Goal: Task Accomplishment & Management: Manage account settings

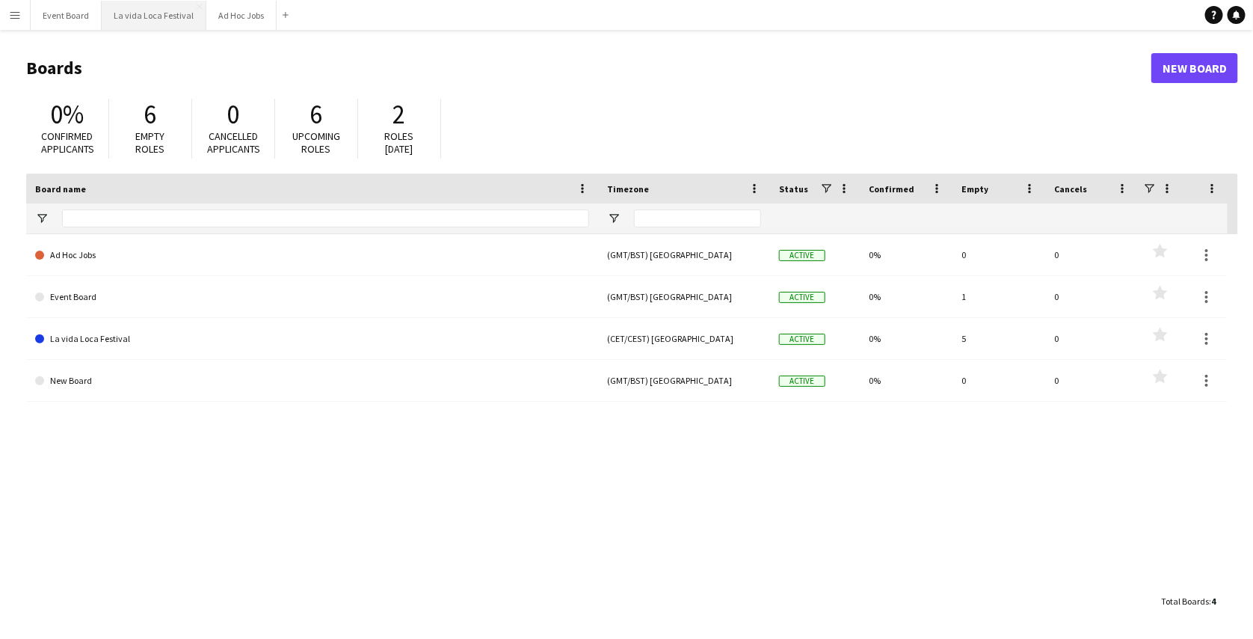
click at [179, 5] on button "La vida Loca Festival Close" at bounding box center [154, 15] width 105 height 29
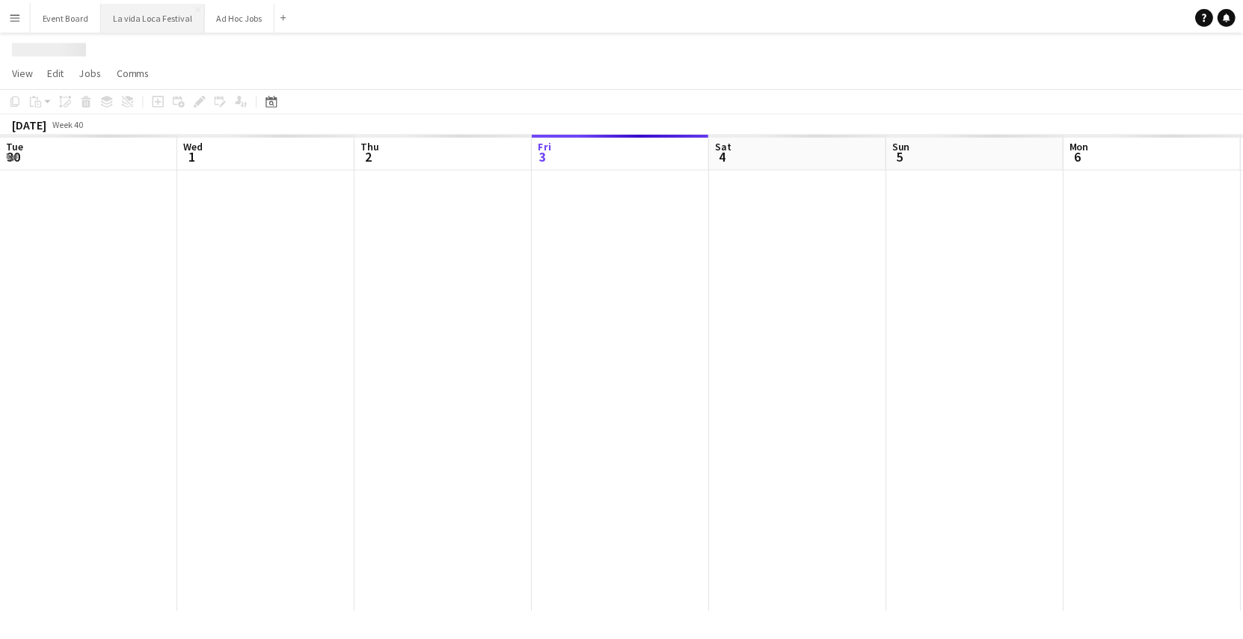
scroll to position [0, 357]
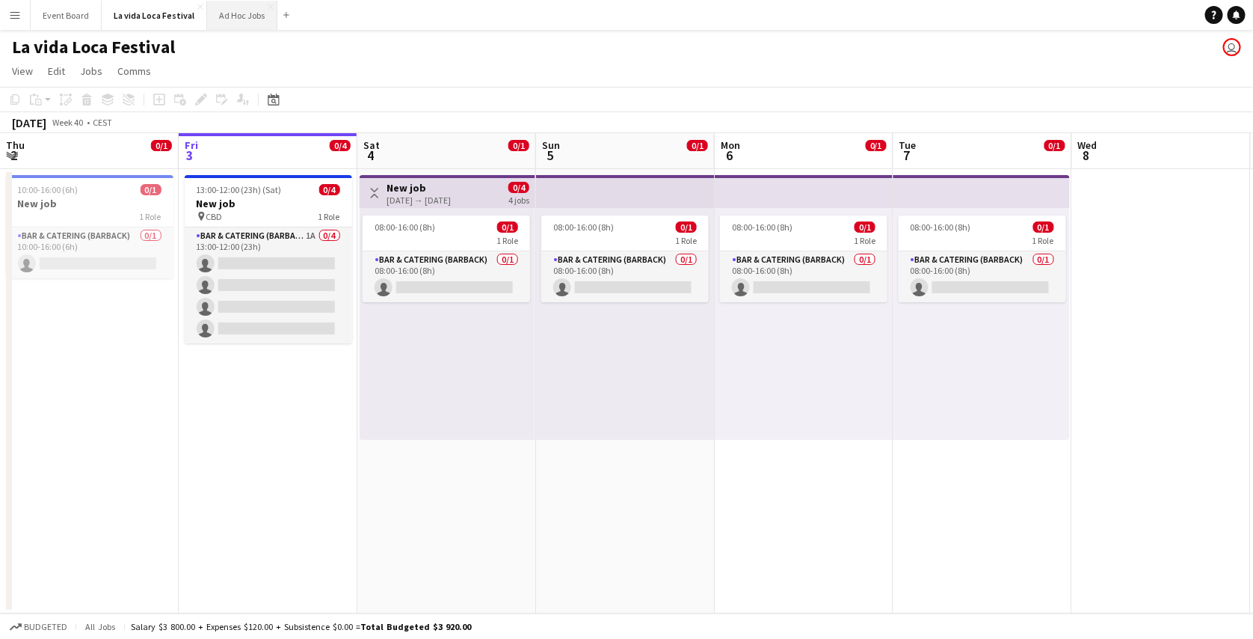
click at [237, 3] on button "Ad Hoc Jobs Close" at bounding box center [242, 15] width 70 height 29
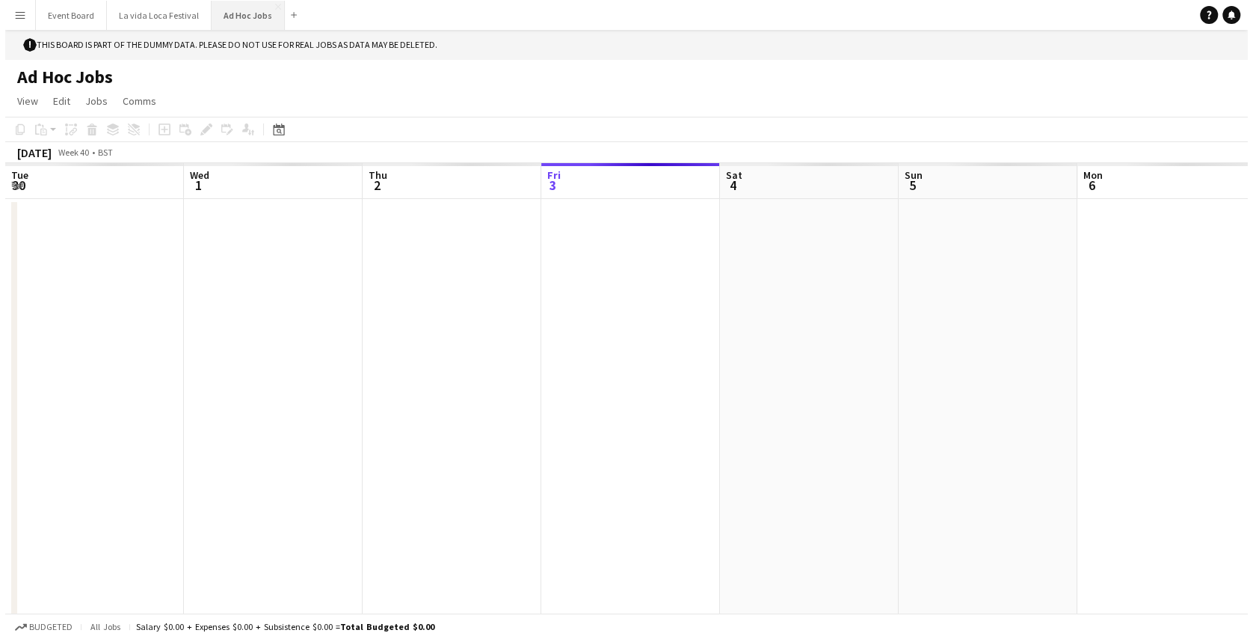
scroll to position [0, 357]
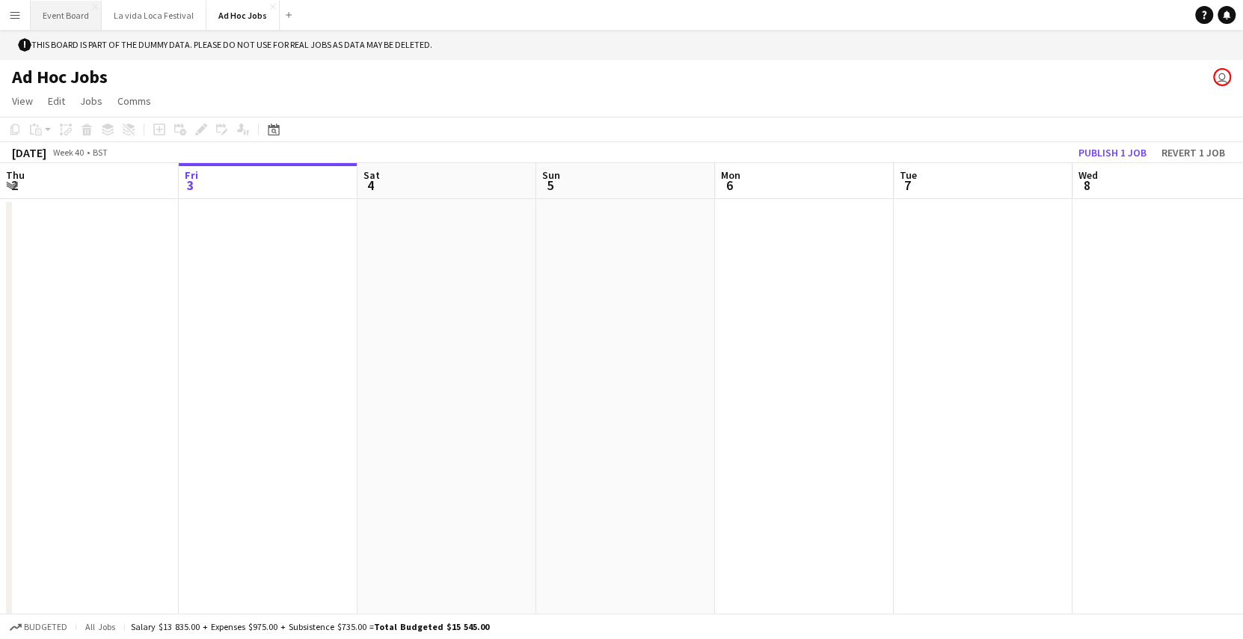
click at [67, 1] on button "Event Board Close" at bounding box center [66, 15] width 71 height 29
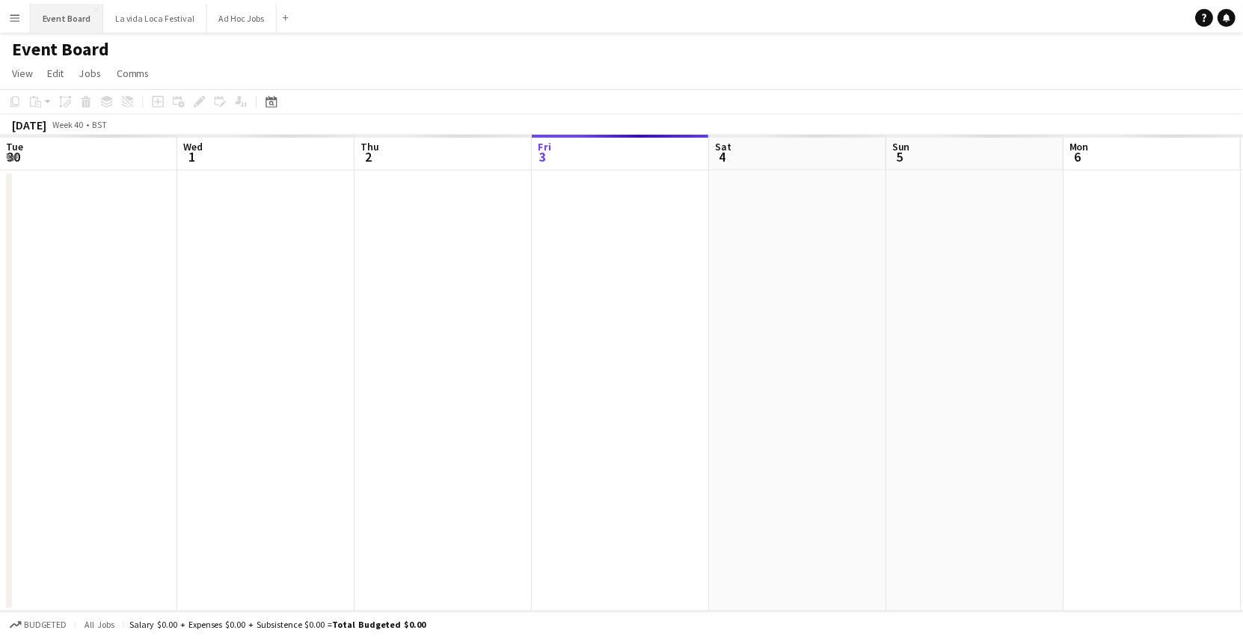
scroll to position [0, 357]
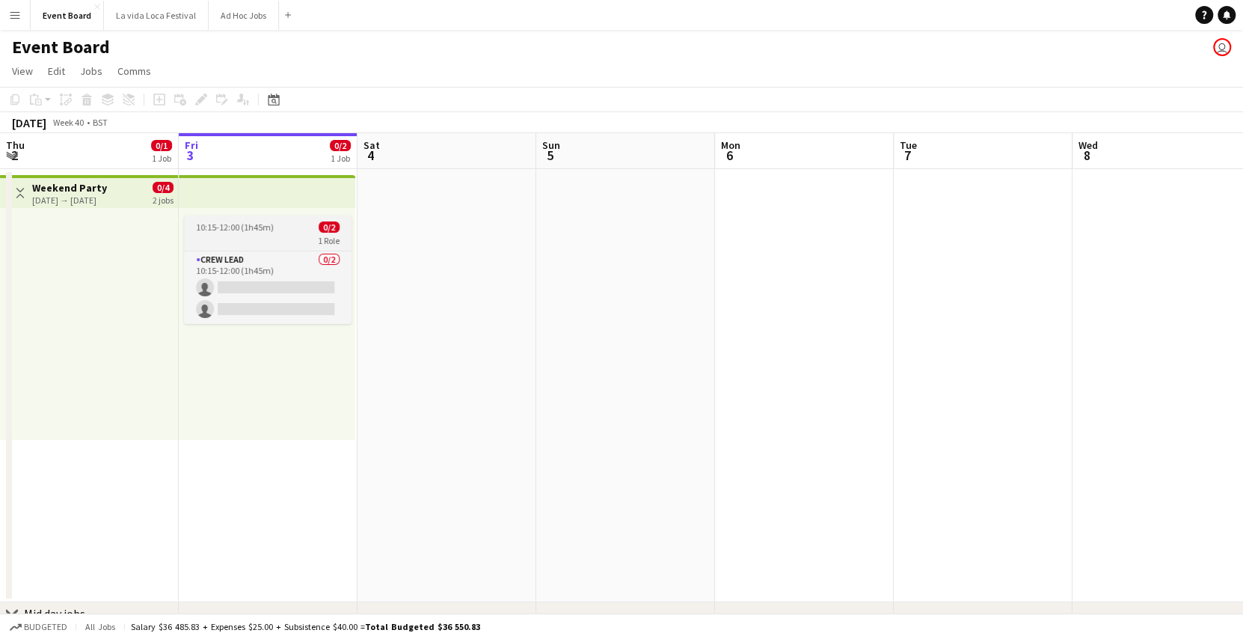
click at [220, 218] on app-job-card "10:15-12:00 (1h45m) 0/2 1 Role Crew Lead 0/2 10:15-12:00 (1h45m) single-neutral…" at bounding box center [268, 269] width 168 height 108
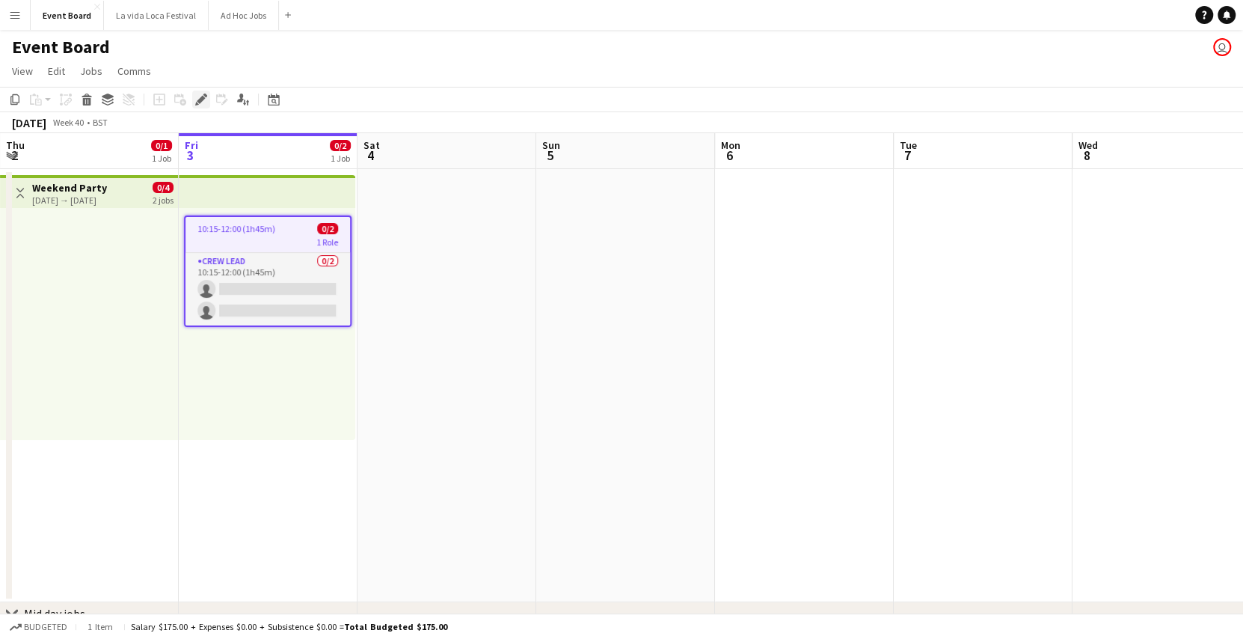
click at [203, 95] on icon at bounding box center [205, 95] width 4 height 4
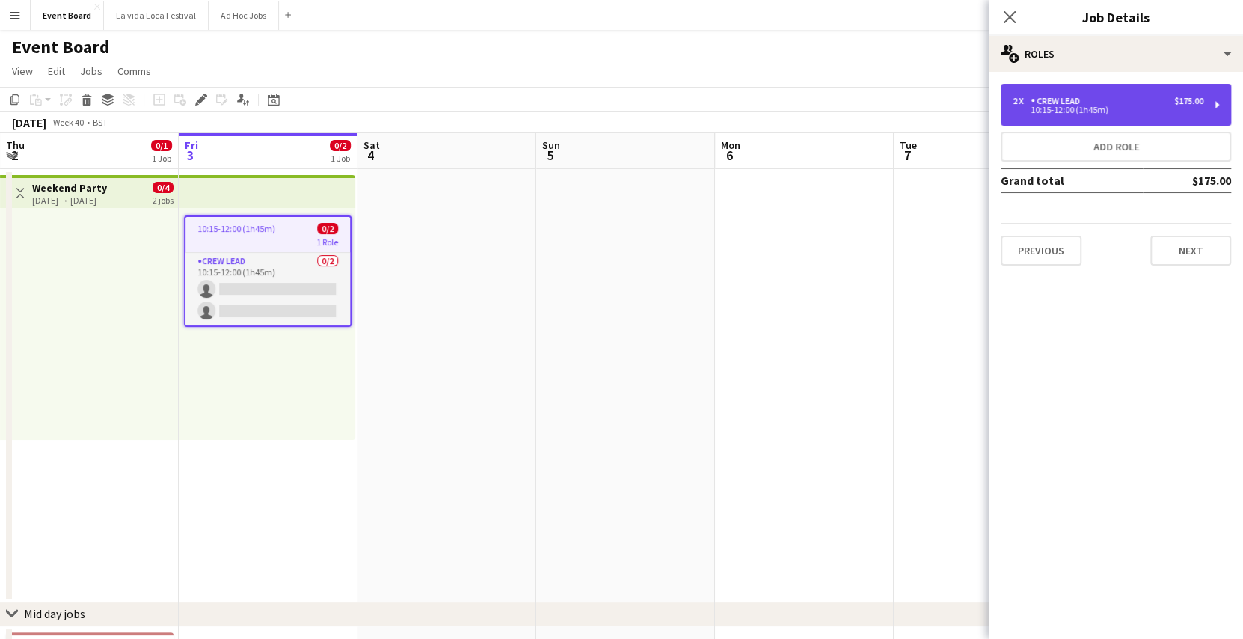
click at [1067, 106] on div "10:15-12:00 (1h45m)" at bounding box center [1108, 109] width 191 height 7
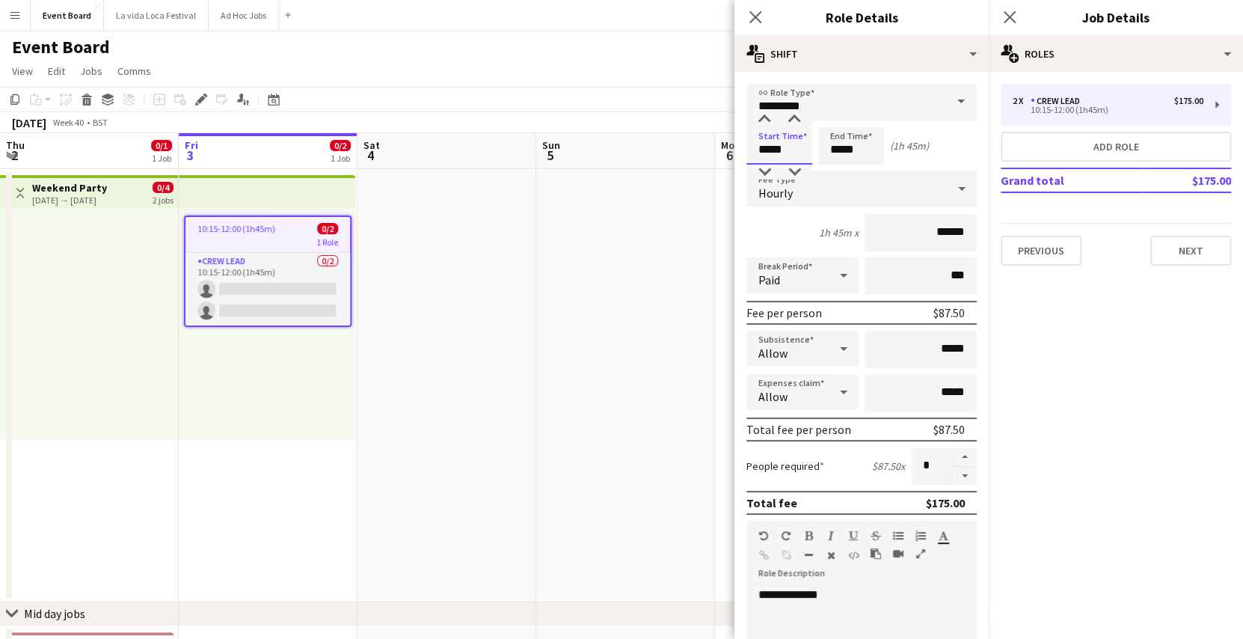
click at [784, 144] on input "*****" at bounding box center [779, 145] width 66 height 37
click at [763, 122] on div at bounding box center [764, 119] width 30 height 15
click at [763, 166] on div at bounding box center [764, 172] width 30 height 15
type input "*****"
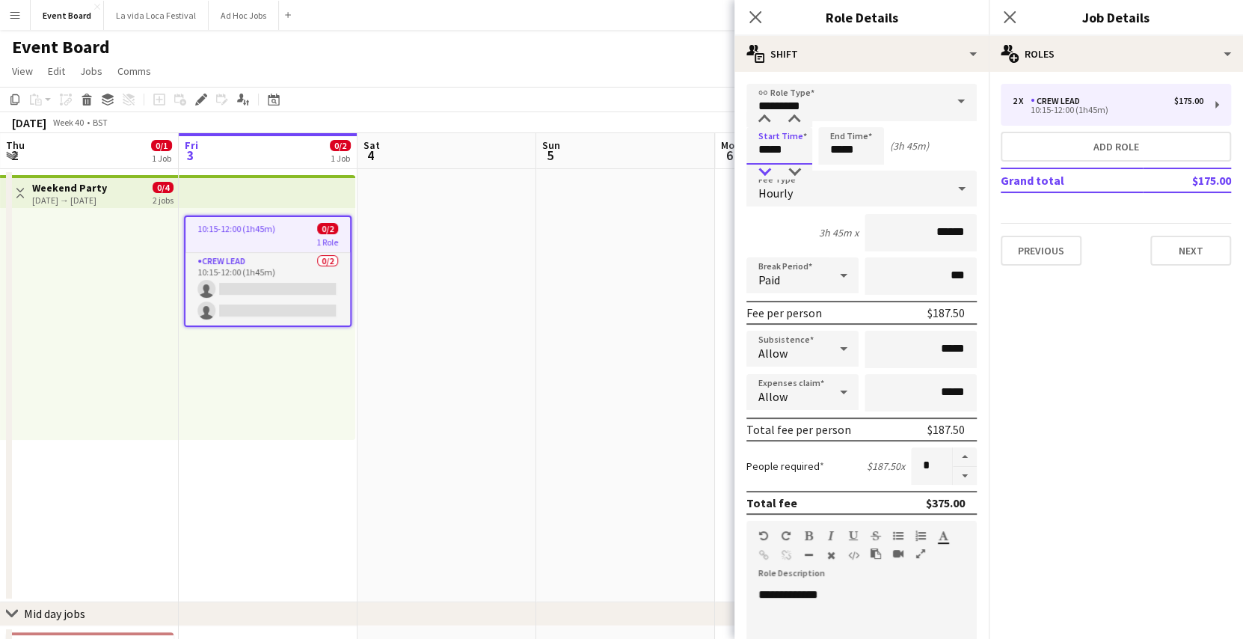
click at [767, 168] on div at bounding box center [764, 172] width 30 height 15
click at [719, 90] on app-toolbar "Copy Paste Paste Ctrl+V Paste with crew Ctrl+Shift+V Paste linked Job [GEOGRAPH…" at bounding box center [621, 99] width 1243 height 25
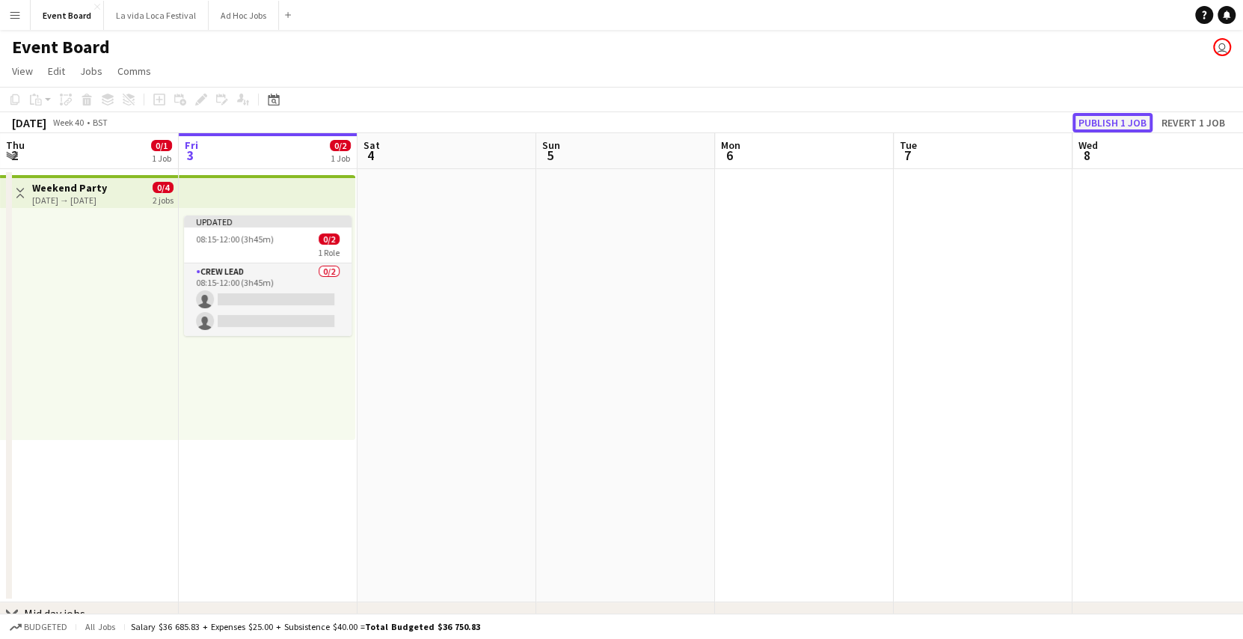
click at [1085, 124] on button "Publish 1 job" at bounding box center [1112, 122] width 80 height 19
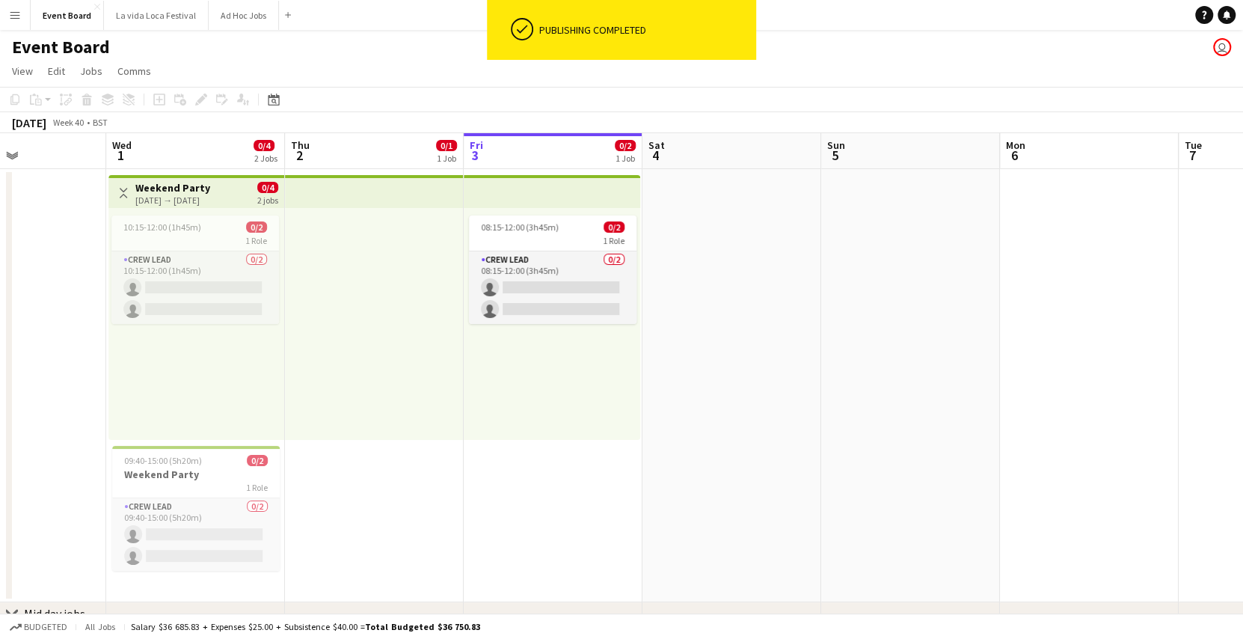
scroll to position [0, 429]
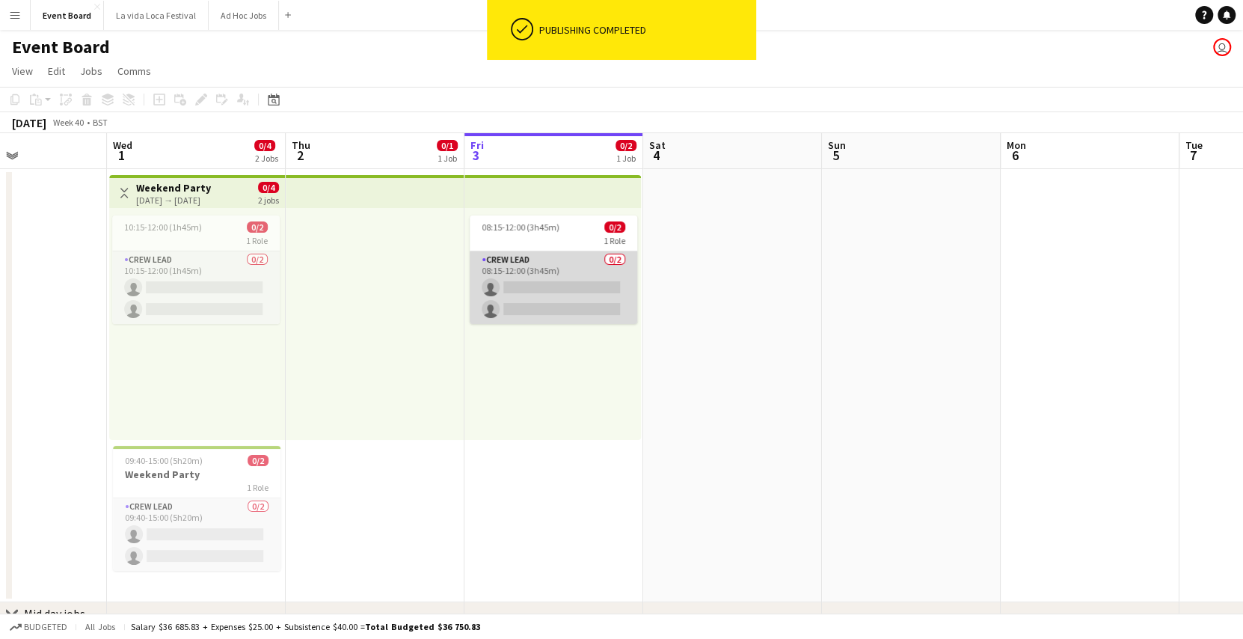
click at [526, 284] on app-card-role "Crew Lead 0/2 08:15-12:00 (3h45m) single-neutral-actions single-neutral-actions" at bounding box center [554, 287] width 168 height 73
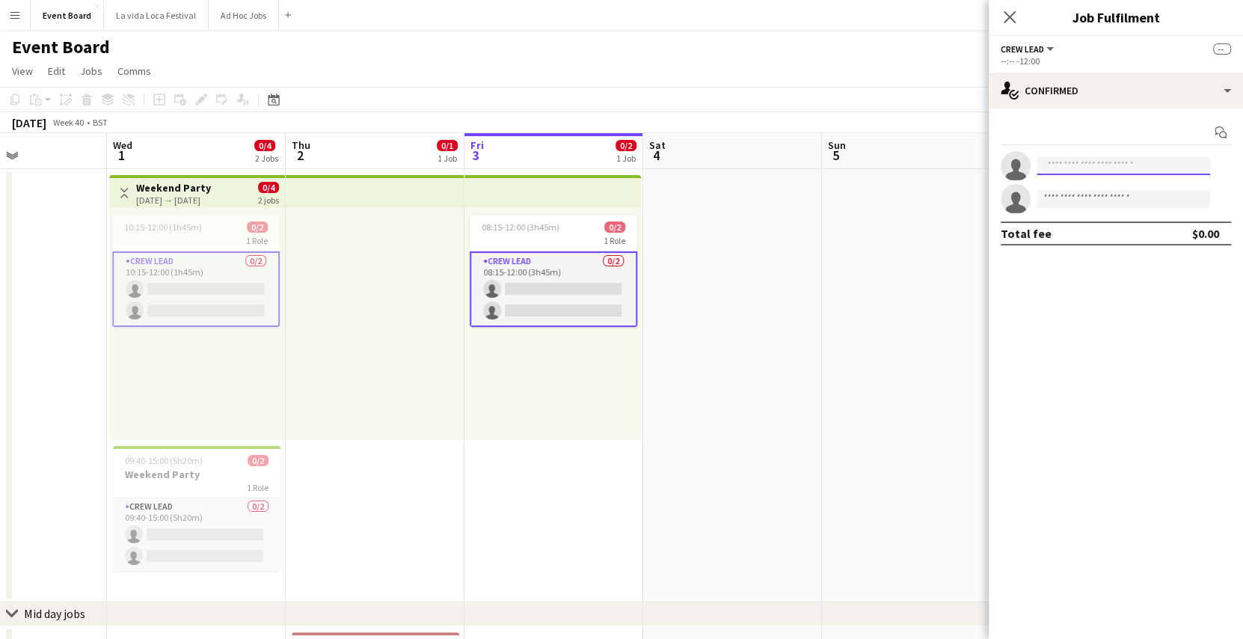
click at [1104, 169] on input at bounding box center [1123, 166] width 173 height 18
type input "*"
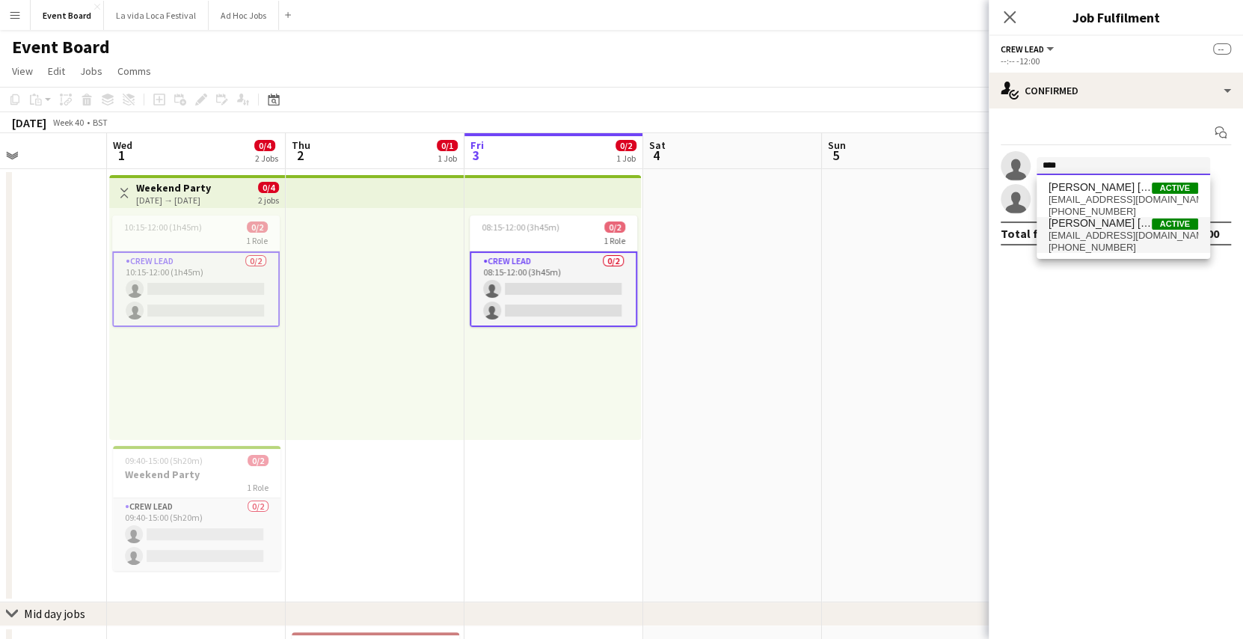
type input "****"
click at [1091, 236] on span "[EMAIL_ADDRESS][DOMAIN_NAME]" at bounding box center [1123, 236] width 150 height 12
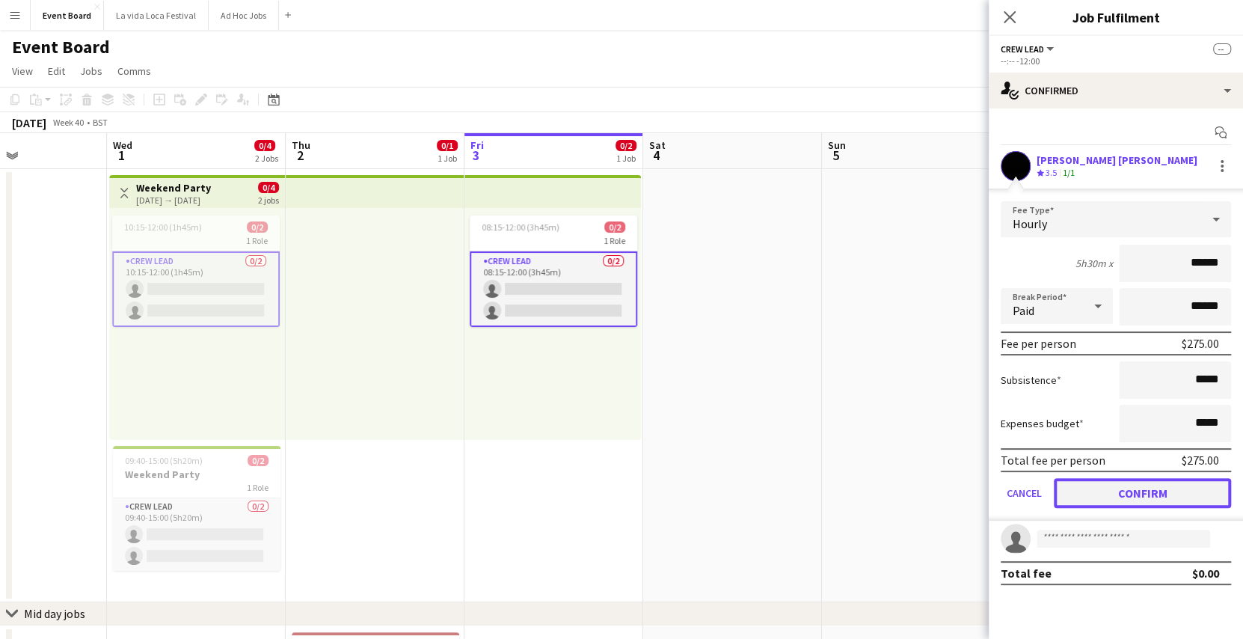
click at [1079, 480] on button "Confirm" at bounding box center [1142, 493] width 177 height 30
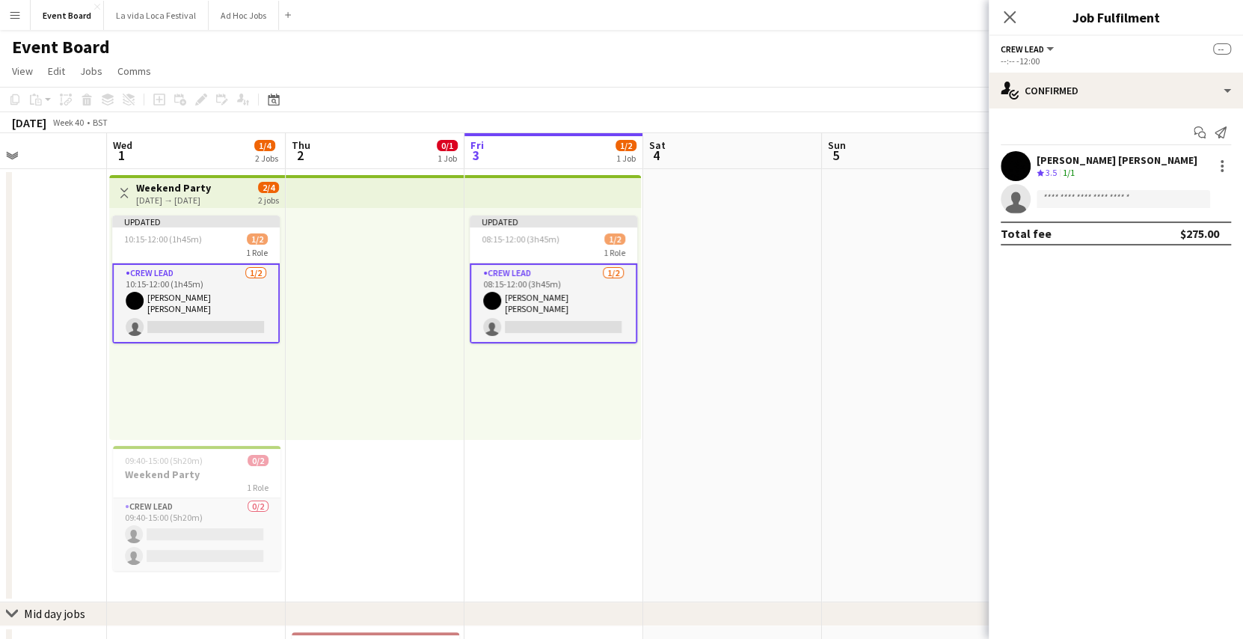
click at [897, 56] on div "Event Board user" at bounding box center [621, 44] width 1243 height 28
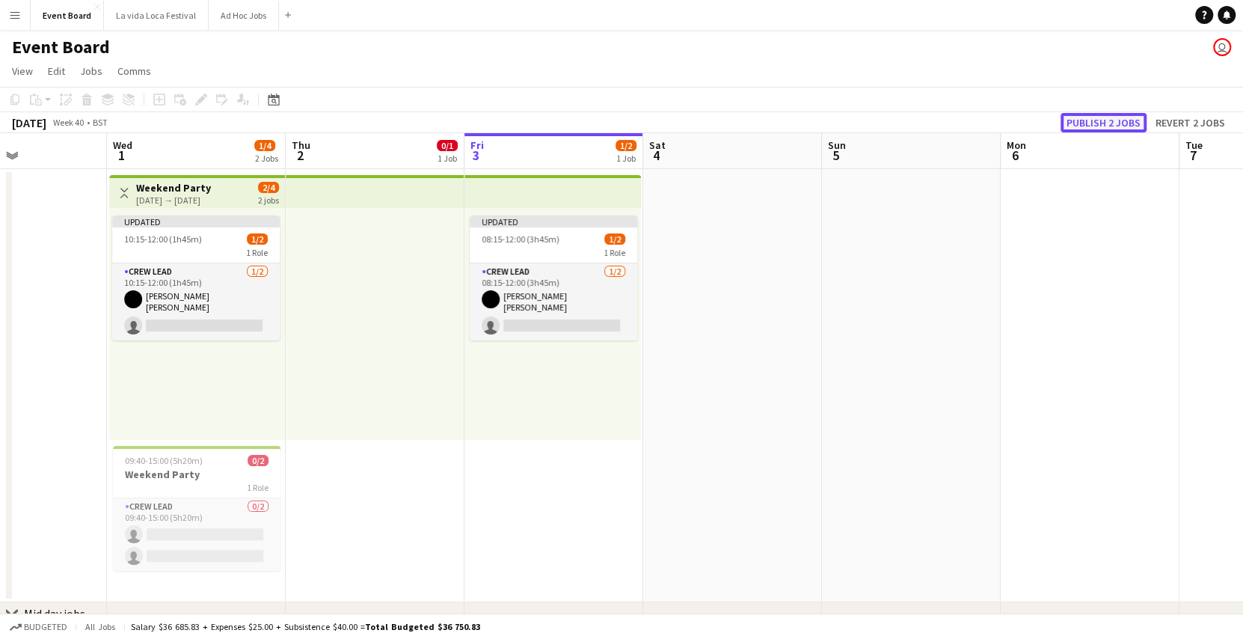
click at [1087, 121] on button "Publish 2 jobs" at bounding box center [1103, 122] width 86 height 19
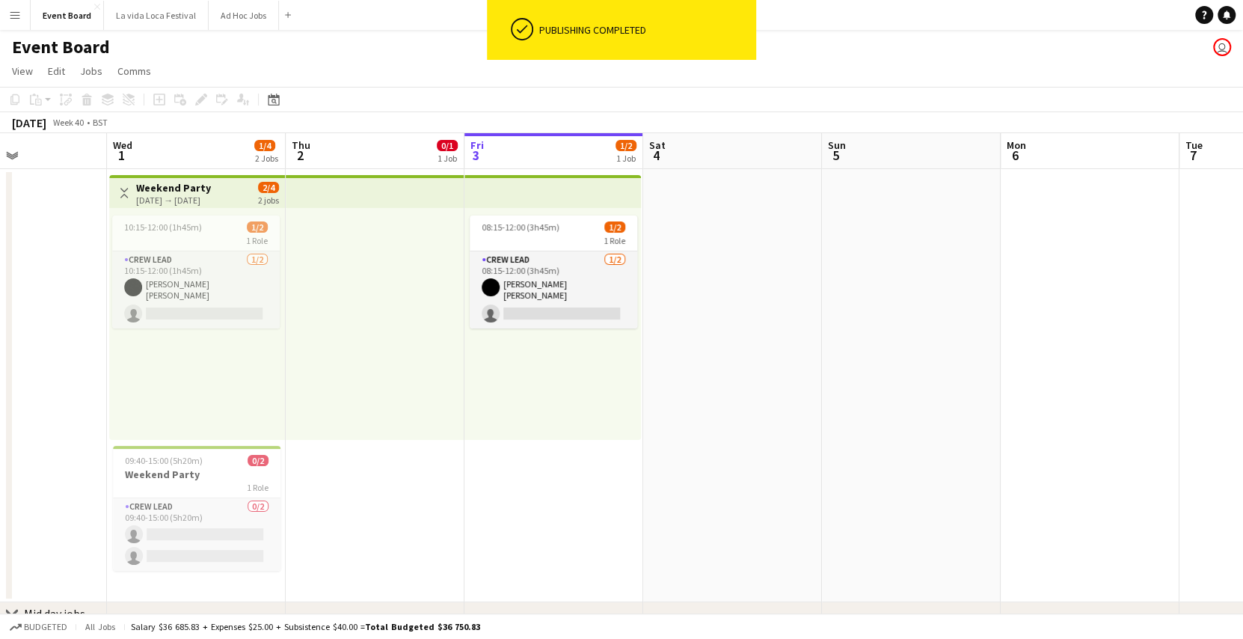
click at [17, 18] on app-icon "Menu" at bounding box center [15, 15] width 12 height 12
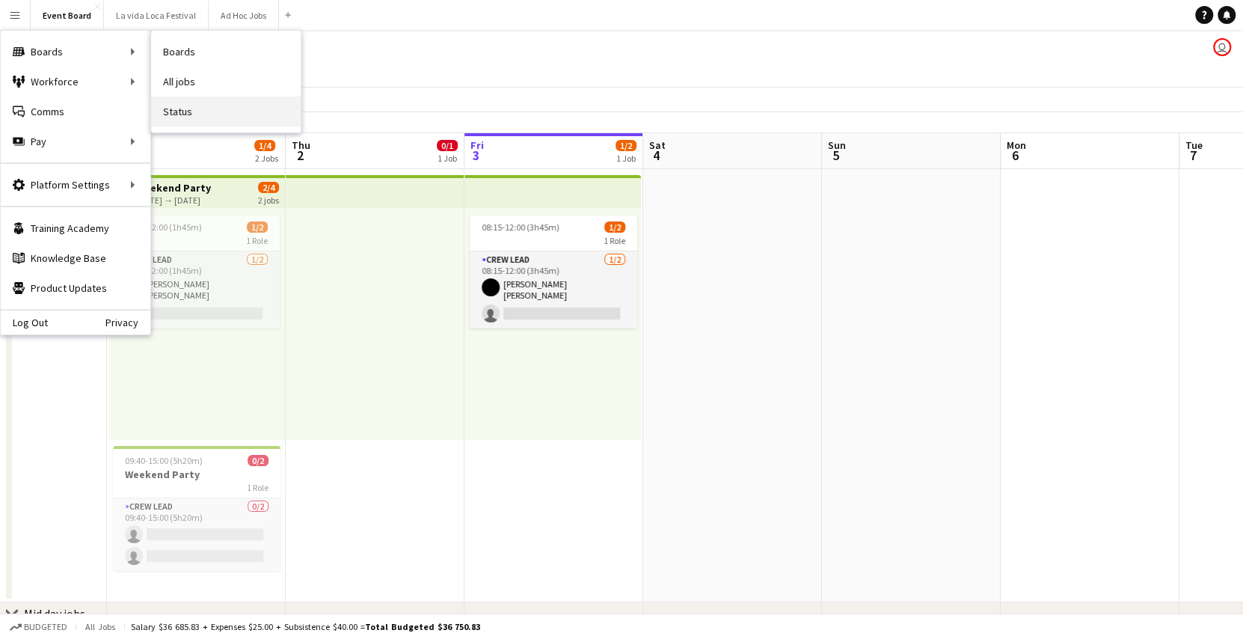
click at [179, 108] on link "Status" at bounding box center [226, 111] width 150 height 30
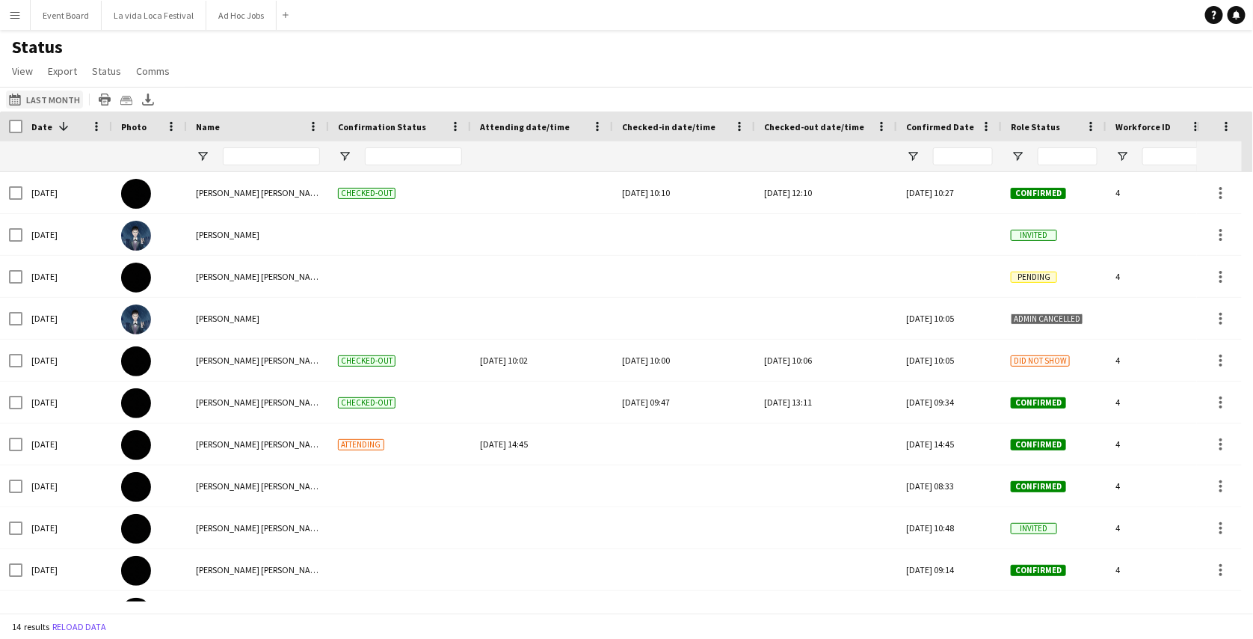
click at [60, 93] on button "[DATE] to [DATE] Last Month" at bounding box center [44, 99] width 77 height 18
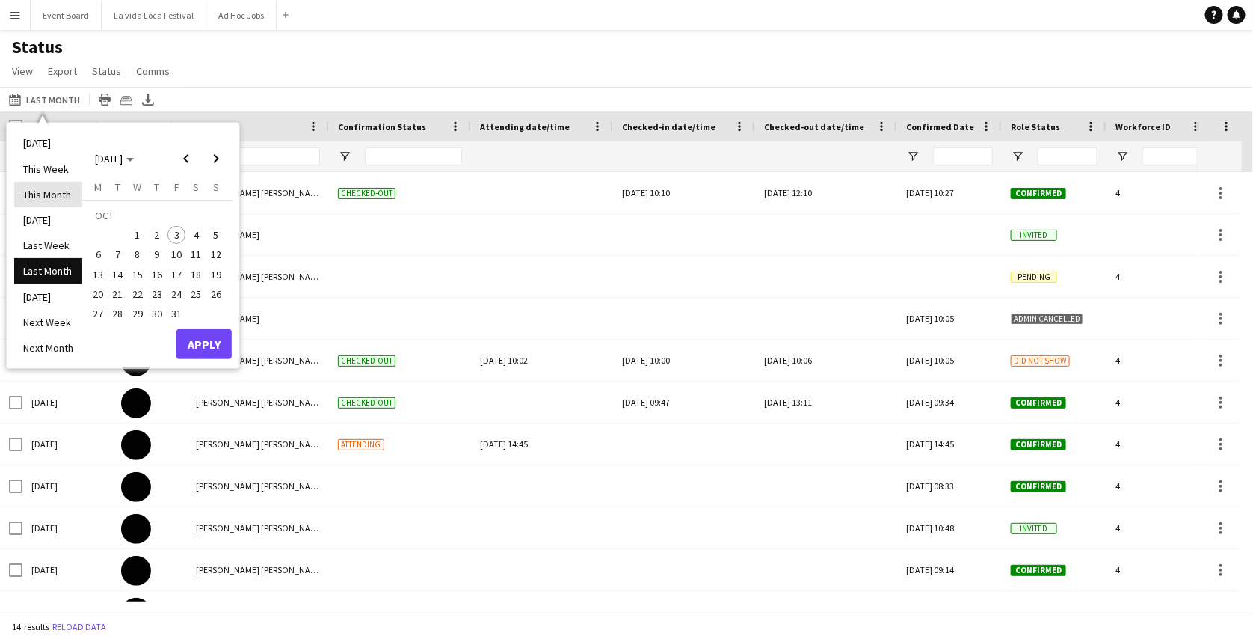
click at [52, 197] on li "This Month" at bounding box center [48, 194] width 68 height 25
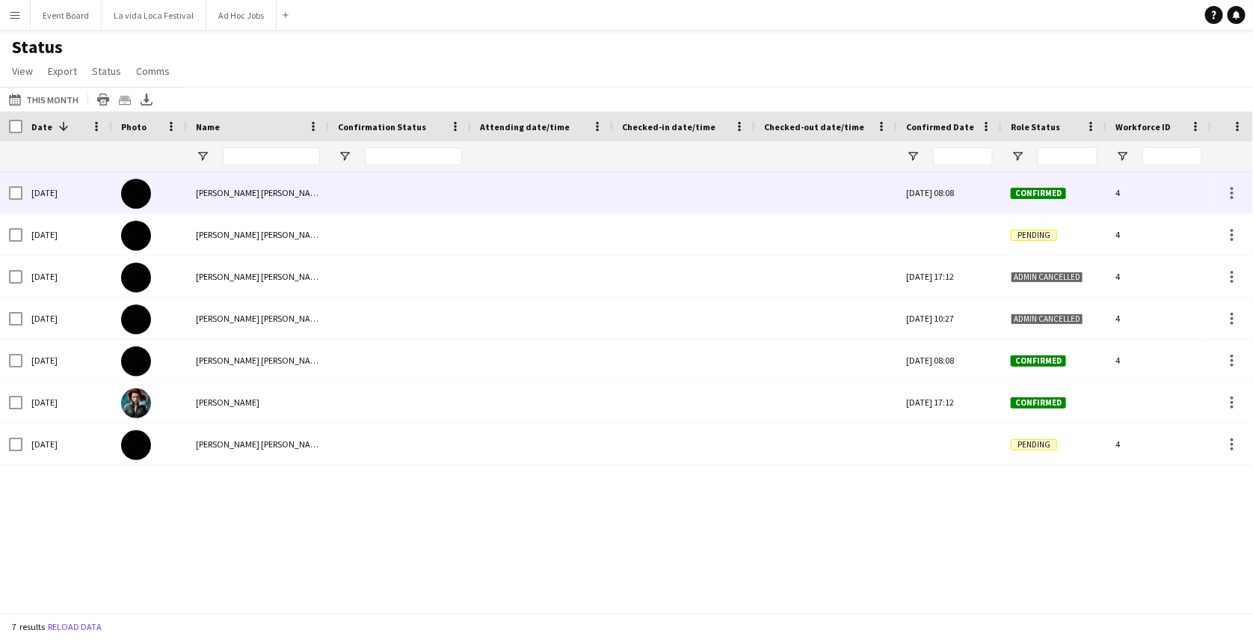
click at [789, 208] on div at bounding box center [826, 192] width 124 height 41
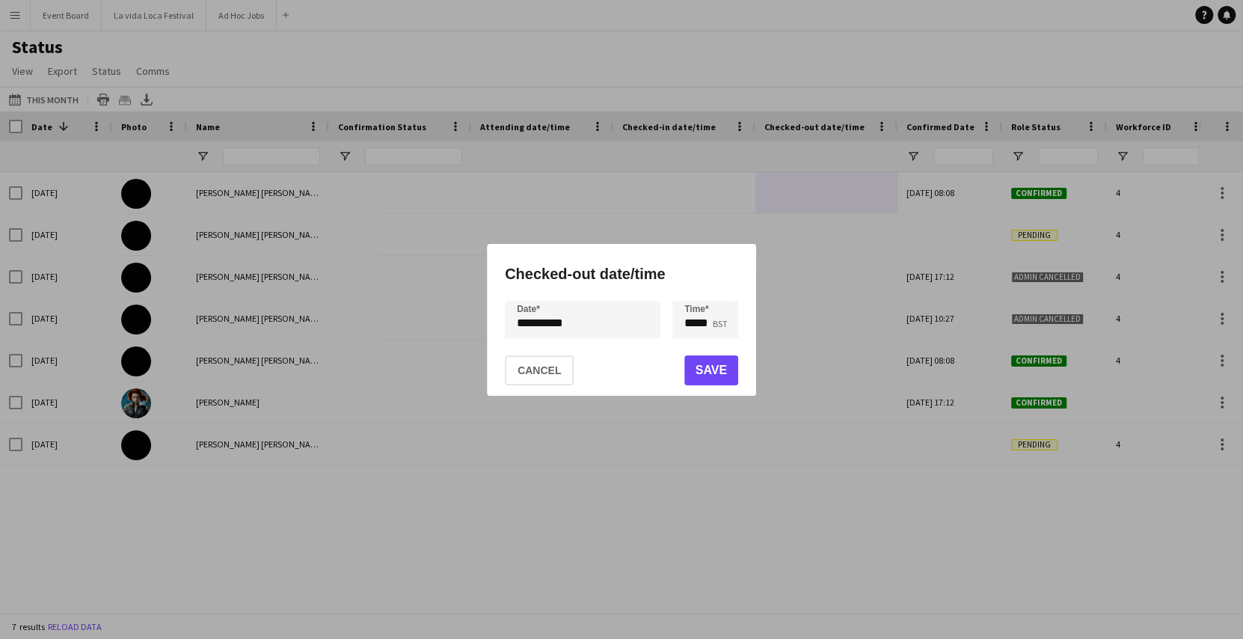
click at [657, 221] on div at bounding box center [621, 319] width 1243 height 639
click at [654, 184] on div at bounding box center [621, 319] width 1243 height 639
click at [548, 375] on button "Cancel" at bounding box center [539, 370] width 69 height 30
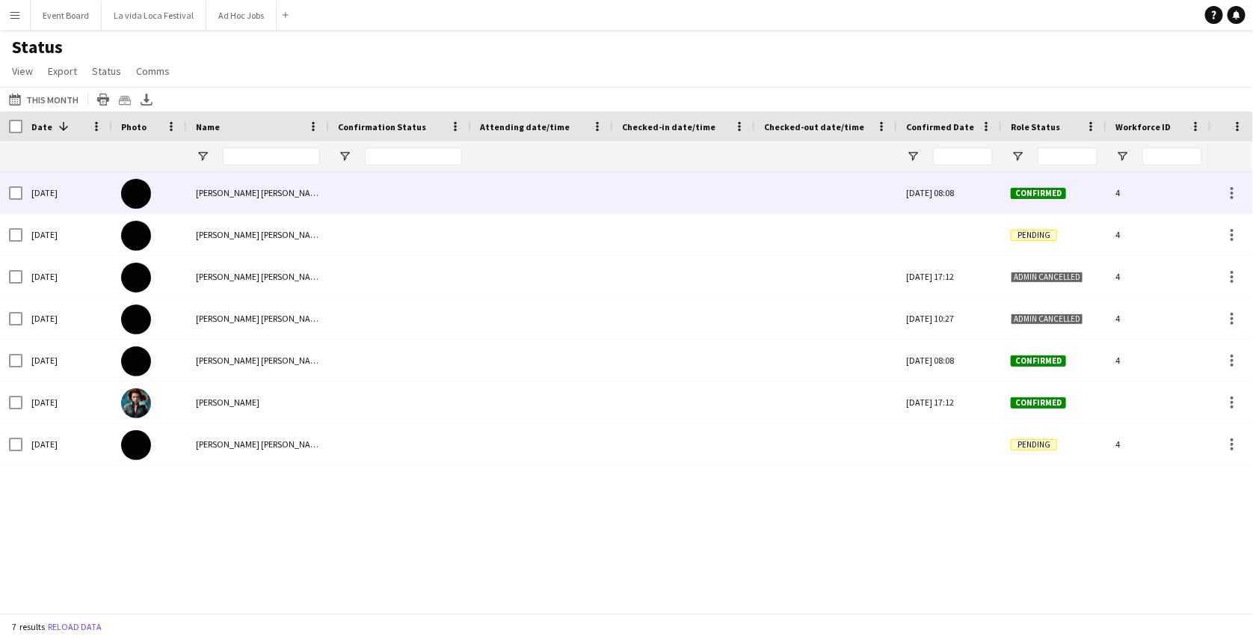
click at [677, 186] on div at bounding box center [684, 192] width 124 height 41
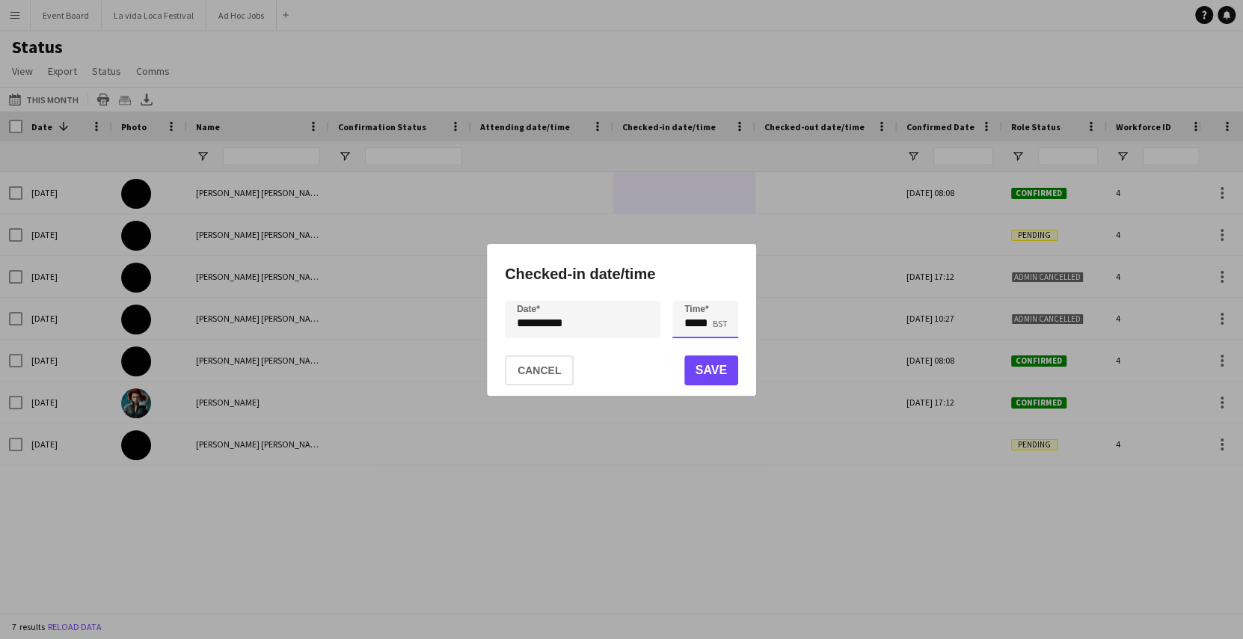
click at [713, 331] on input "*****" at bounding box center [705, 319] width 66 height 37
click at [719, 346] on div at bounding box center [720, 345] width 30 height 15
type input "*****"
click at [719, 290] on div at bounding box center [720, 293] width 30 height 15
click at [704, 368] on button "Save" at bounding box center [711, 370] width 54 height 30
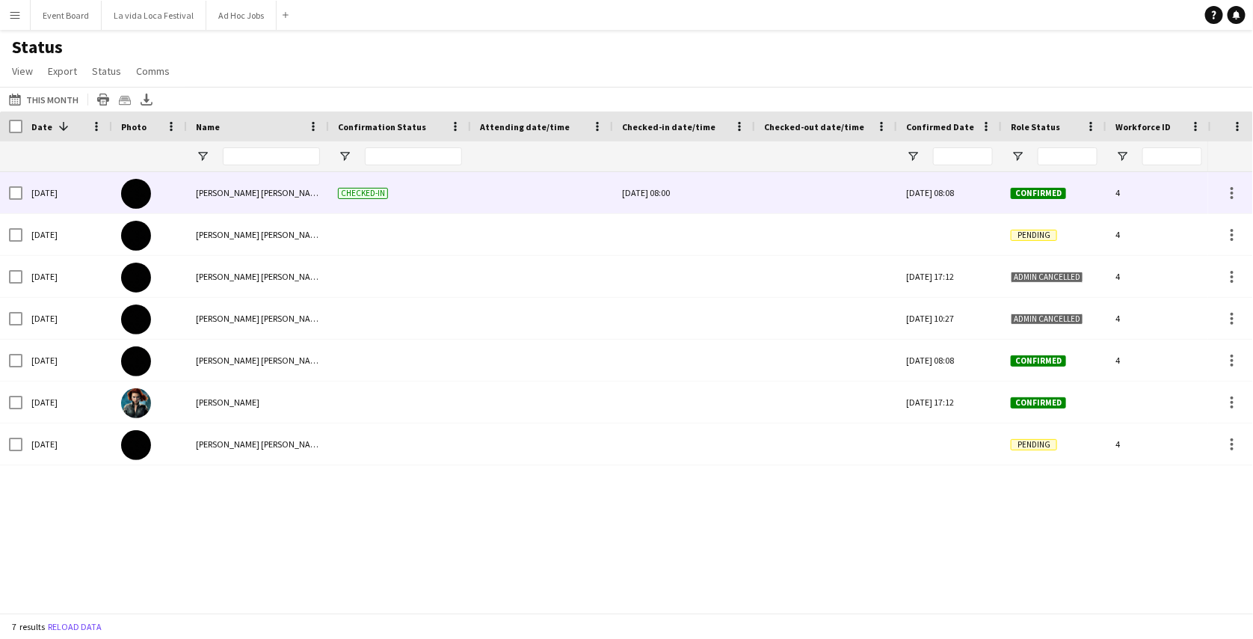
click at [795, 187] on div at bounding box center [826, 192] width 124 height 41
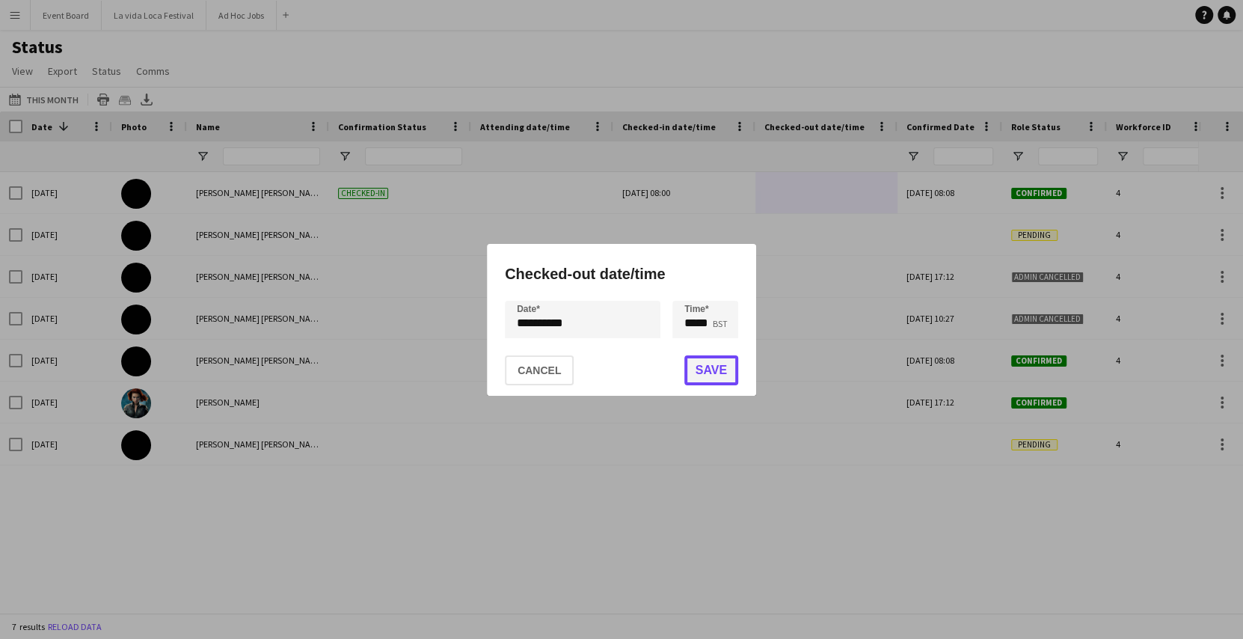
click at [712, 370] on button "Save" at bounding box center [711, 370] width 54 height 30
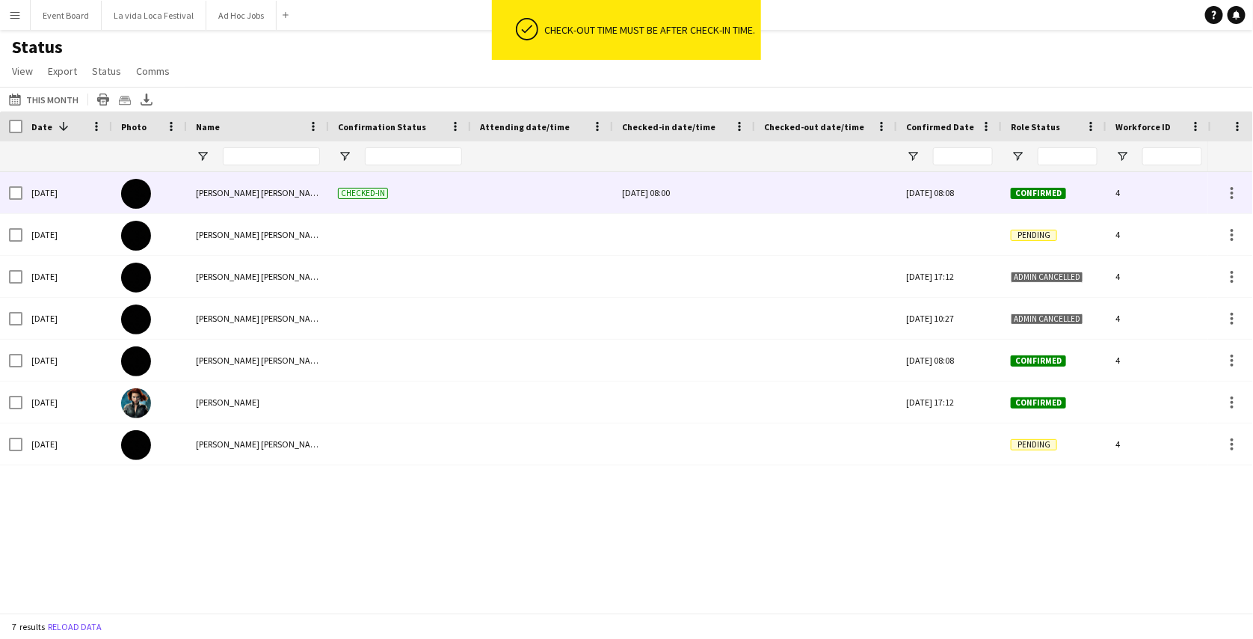
click at [814, 194] on div at bounding box center [826, 192] width 124 height 41
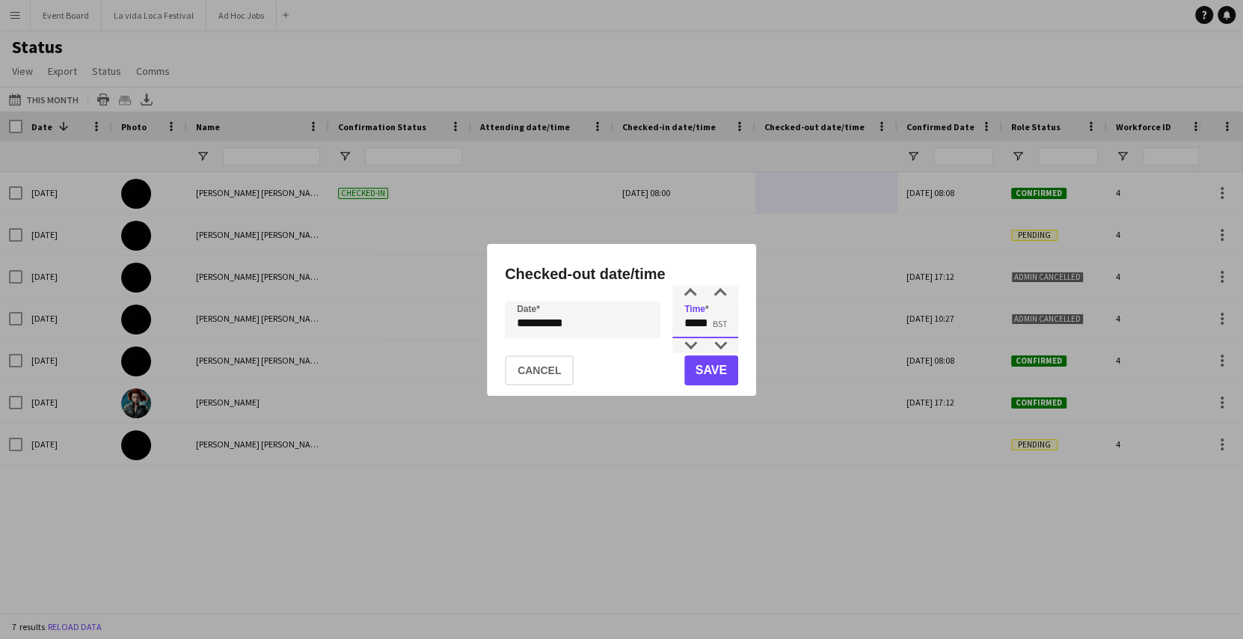
click at [710, 322] on input "*****" at bounding box center [705, 319] width 66 height 37
type input "*****"
click at [722, 292] on div at bounding box center [720, 293] width 30 height 15
click at [711, 375] on button "Save" at bounding box center [711, 370] width 54 height 30
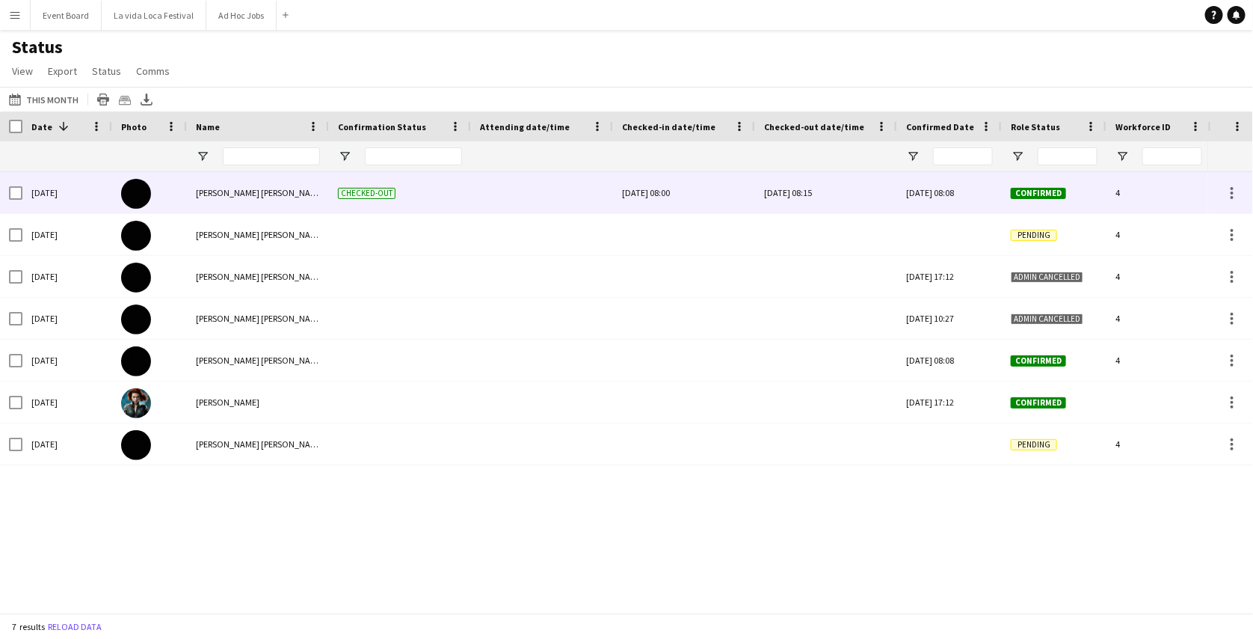
click at [841, 192] on div "[DATE] 08:15" at bounding box center [826, 192] width 124 height 41
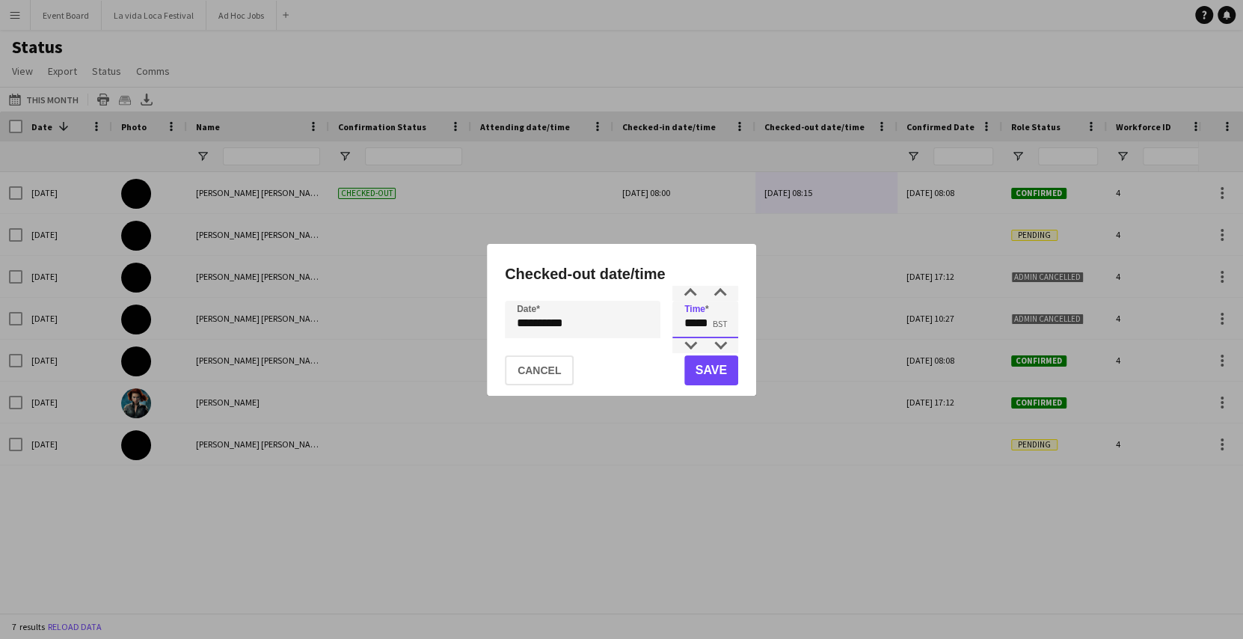
click at [713, 329] on input "*****" at bounding box center [705, 319] width 66 height 37
